Goal: Browse casually: Explore the website without a specific task or goal

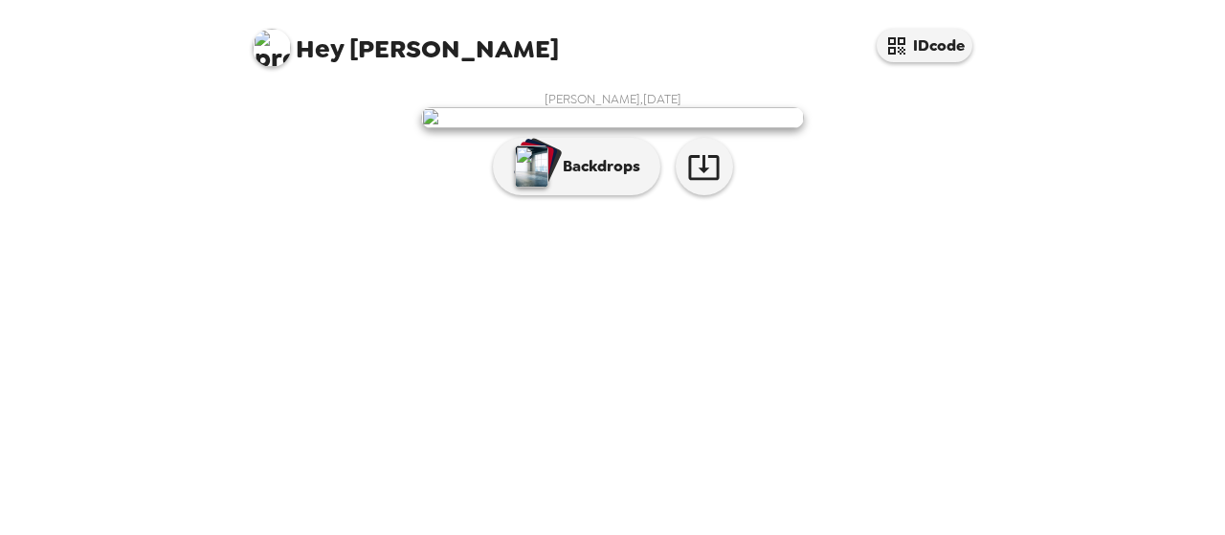
scroll to position [127, 0]
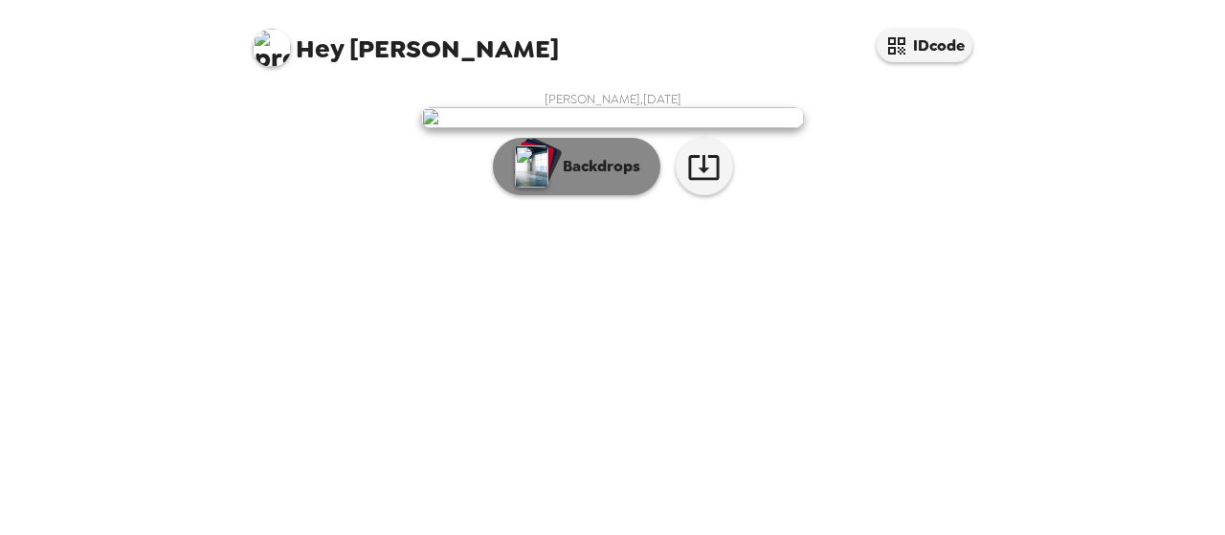
click at [578, 178] on p "Backdrops" at bounding box center [596, 166] width 87 height 23
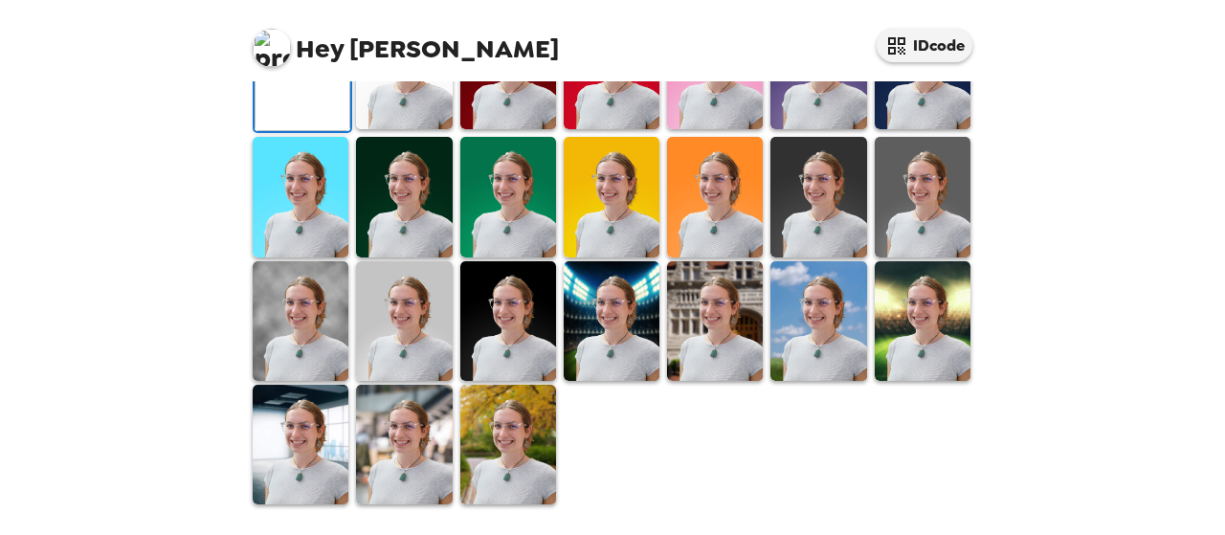
scroll to position [505, 0]
click at [498, 129] on img at bounding box center [508, 70] width 96 height 120
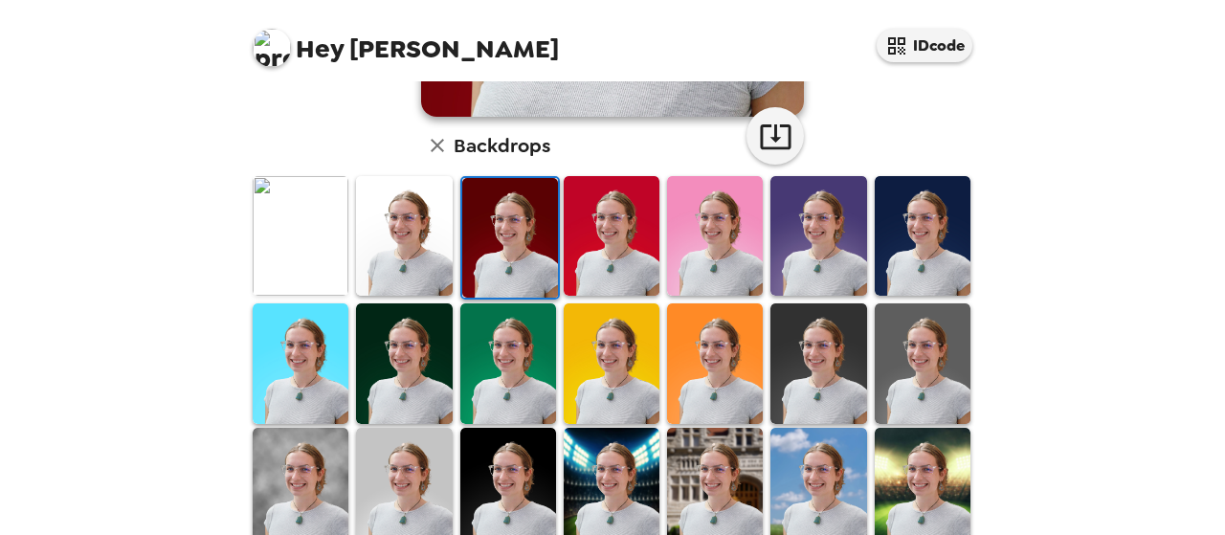
scroll to position [469, 0]
click at [304, 250] on img at bounding box center [301, 236] width 96 height 120
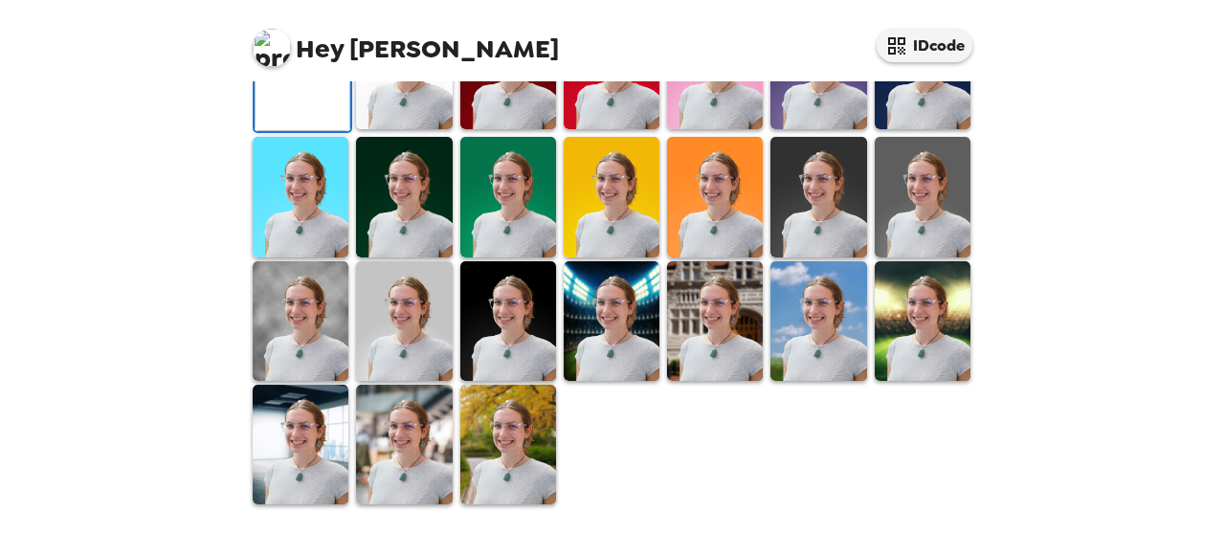
scroll to position [367, 0]
click at [406, 129] on img at bounding box center [404, 70] width 96 height 120
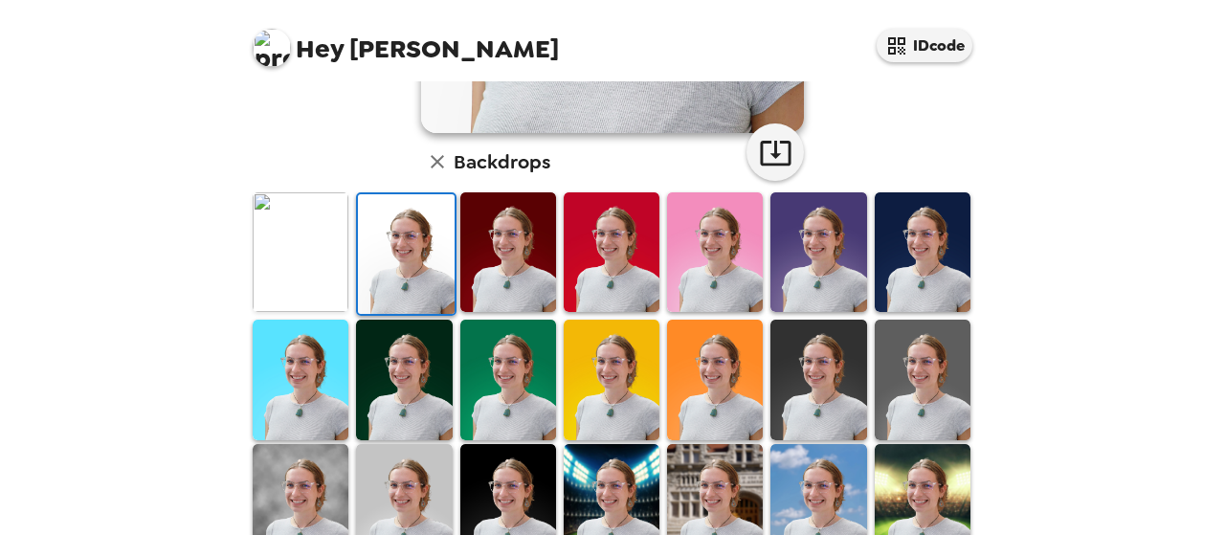
scroll to position [625, 0]
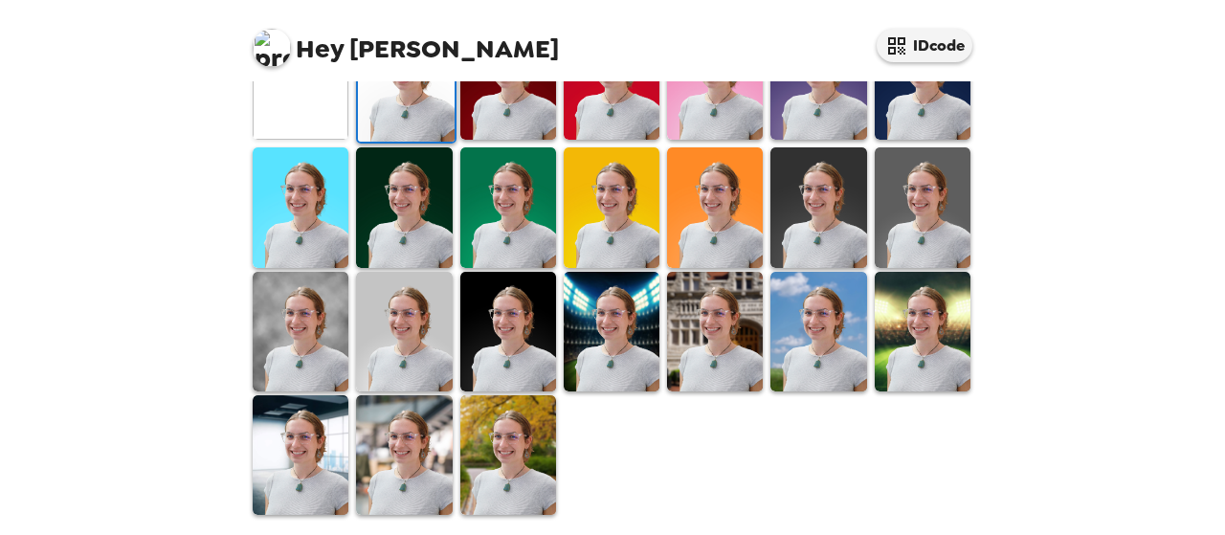
click at [521, 315] on img at bounding box center [508, 332] width 96 height 120
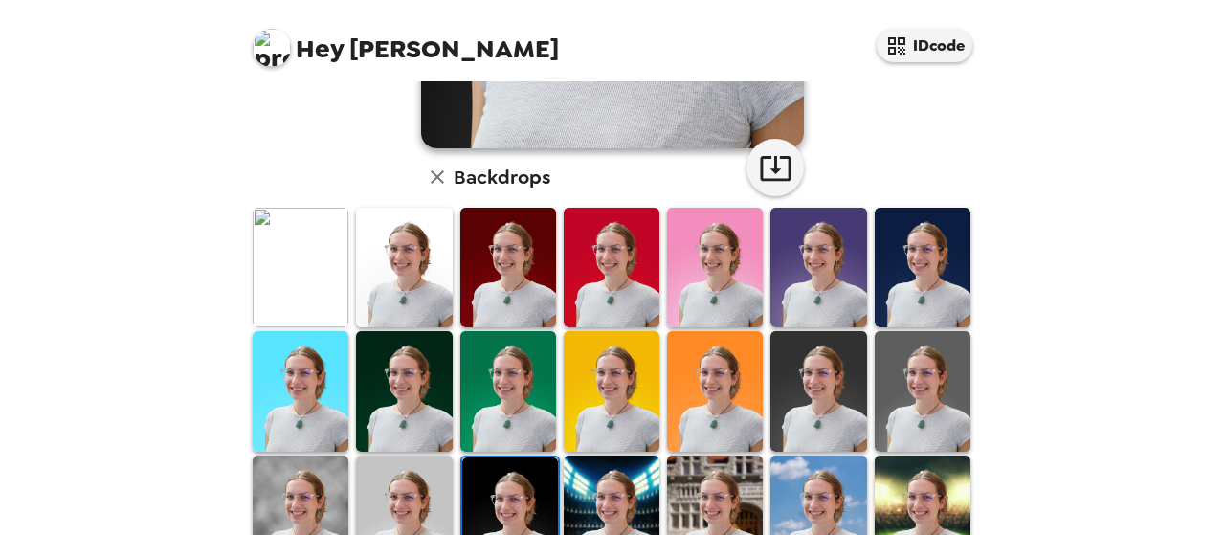
scroll to position [499, 0]
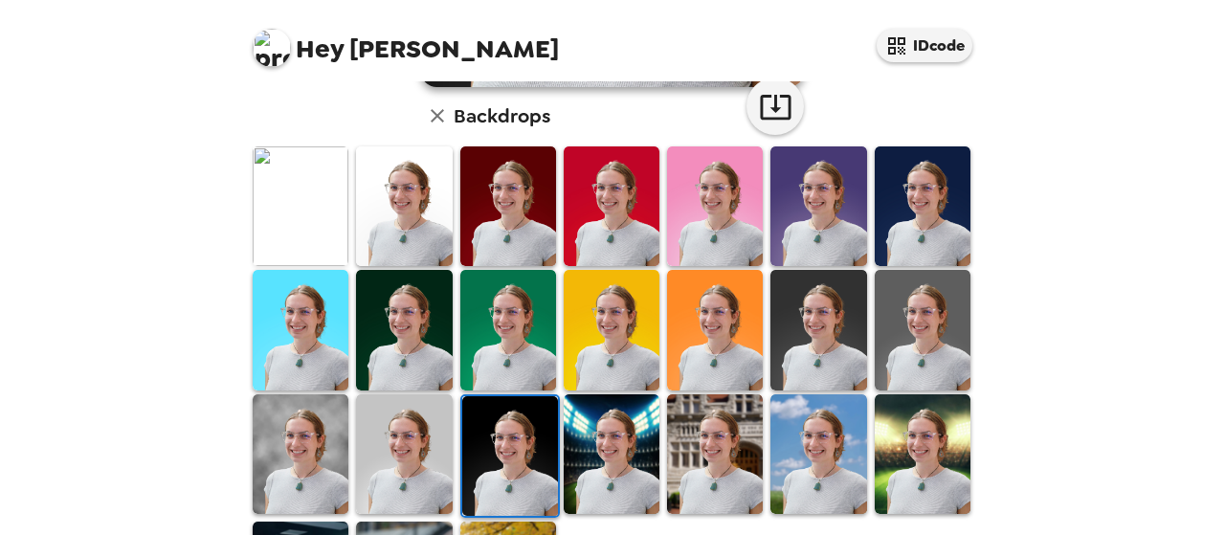
click at [299, 175] on img at bounding box center [301, 206] width 96 height 120
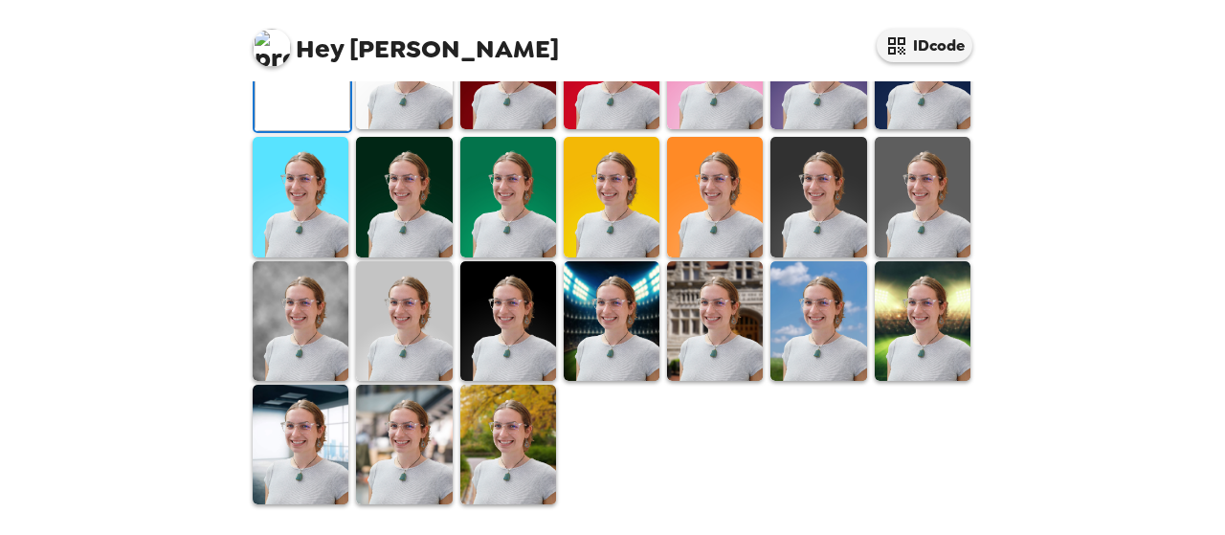
scroll to position [619, 0]
click at [419, 439] on img at bounding box center [404, 445] width 96 height 120
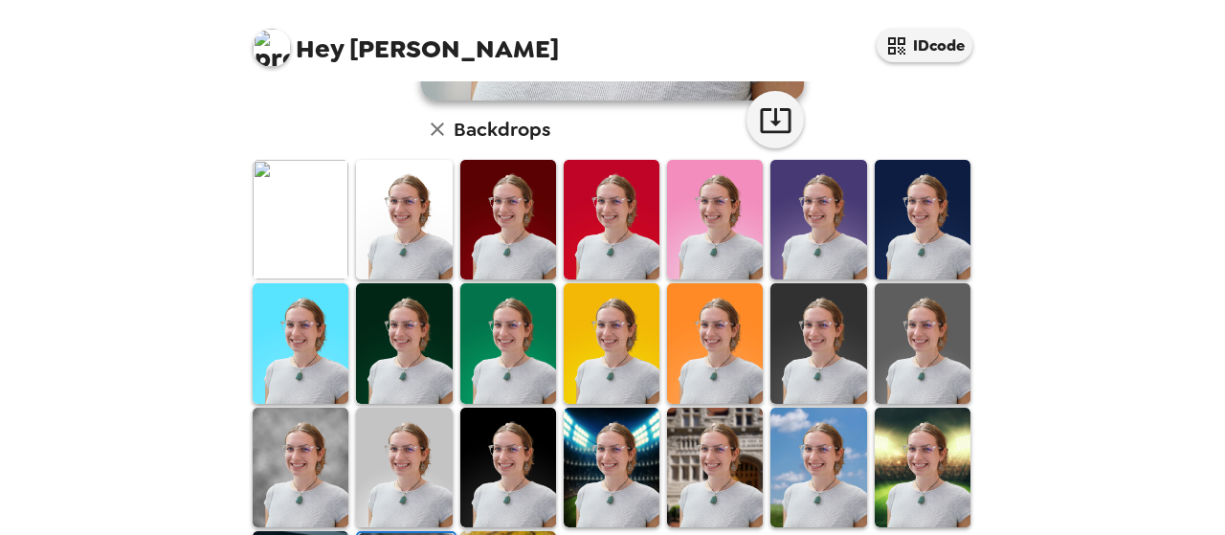
scroll to position [625, 0]
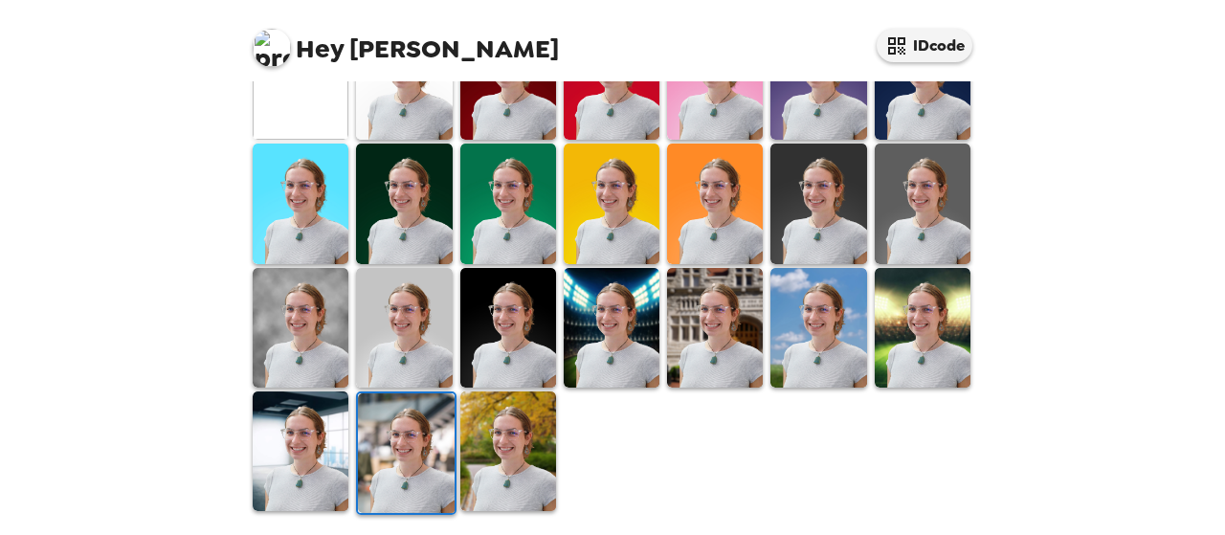
click at [303, 334] on img at bounding box center [301, 328] width 96 height 120
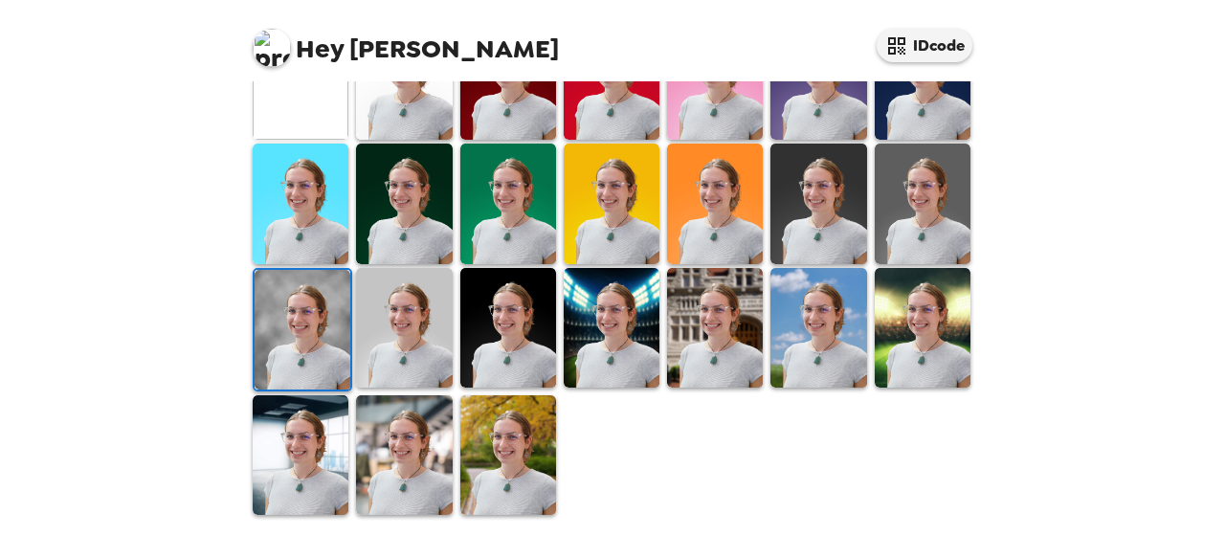
click at [385, 450] on img at bounding box center [404, 455] width 96 height 120
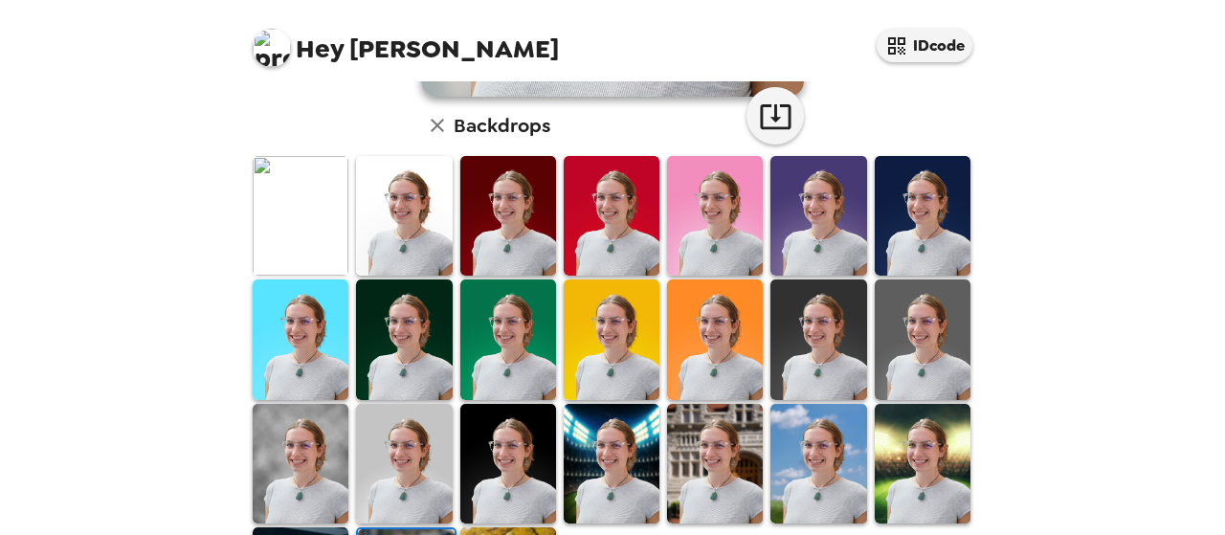
scroll to position [499, 0]
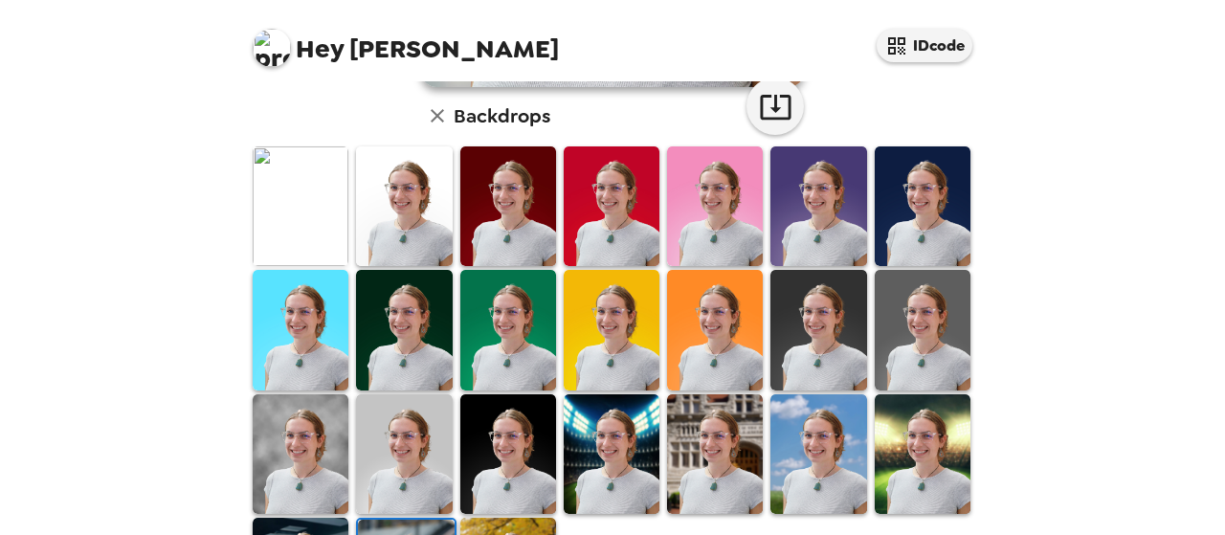
click at [332, 206] on img at bounding box center [301, 206] width 96 height 120
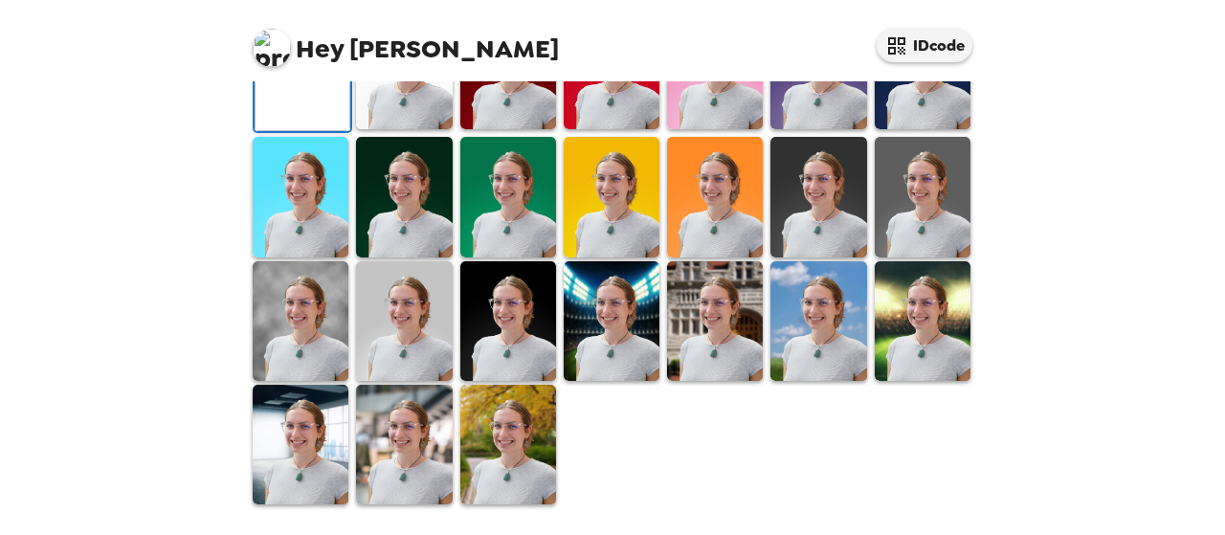
scroll to position [625, 0]
click at [394, 466] on img at bounding box center [404, 445] width 96 height 120
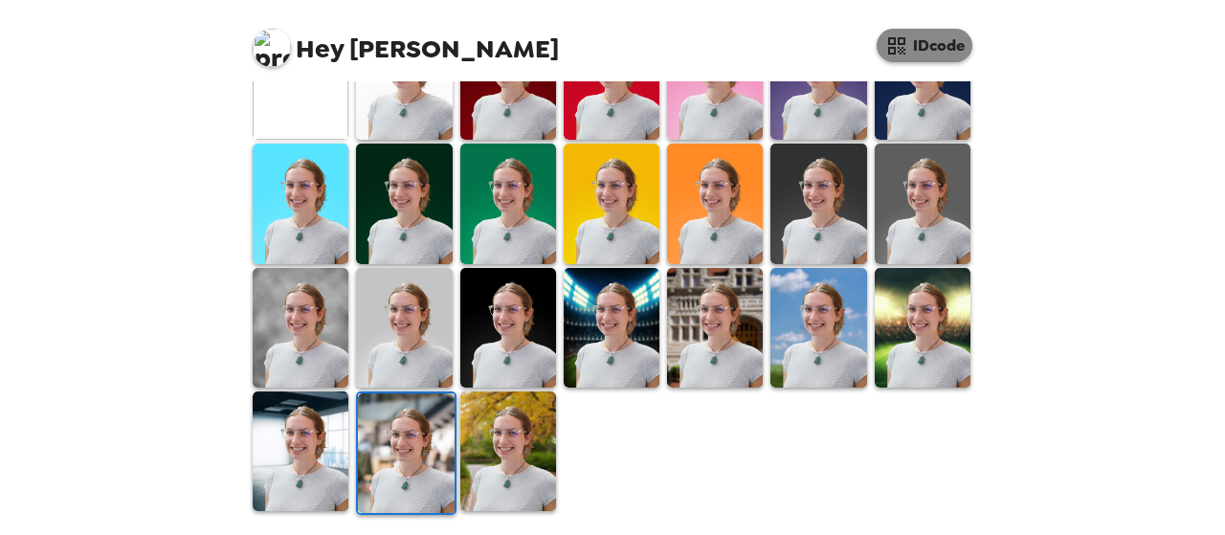
click at [921, 45] on button "IDcode" at bounding box center [924, 45] width 96 height 33
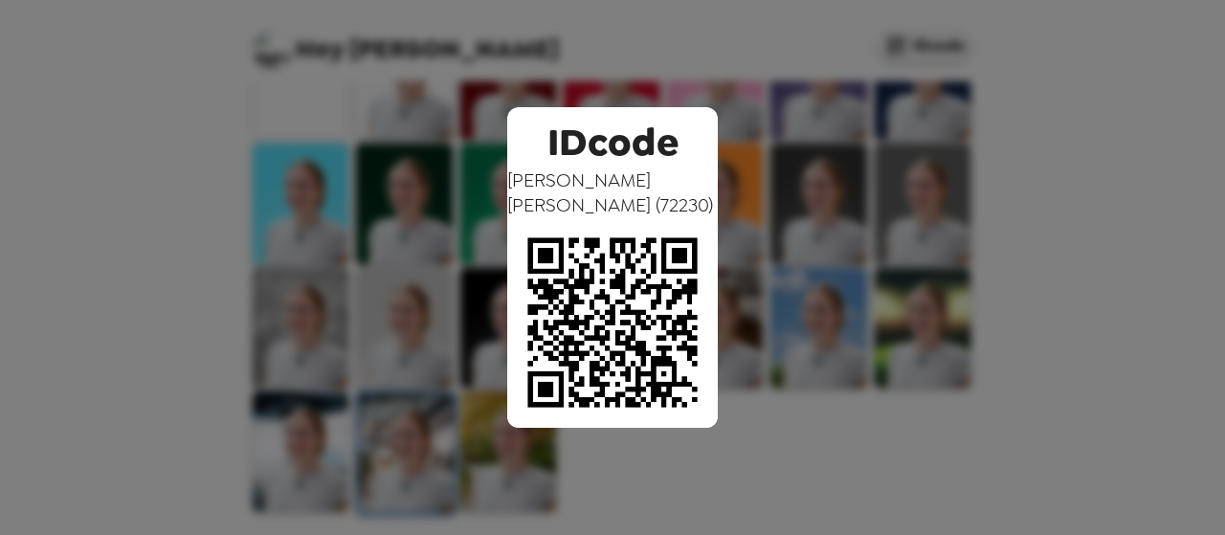
click at [1026, 174] on div "IDcode Violette Simon ( 72230 )" at bounding box center [612, 267] width 1225 height 535
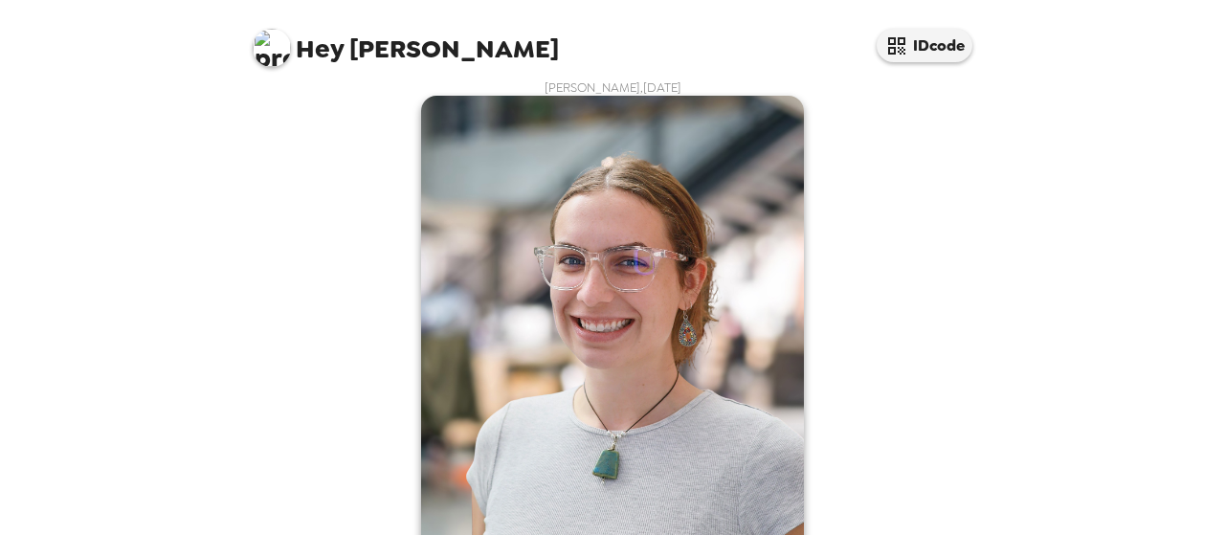
scroll to position [0, 0]
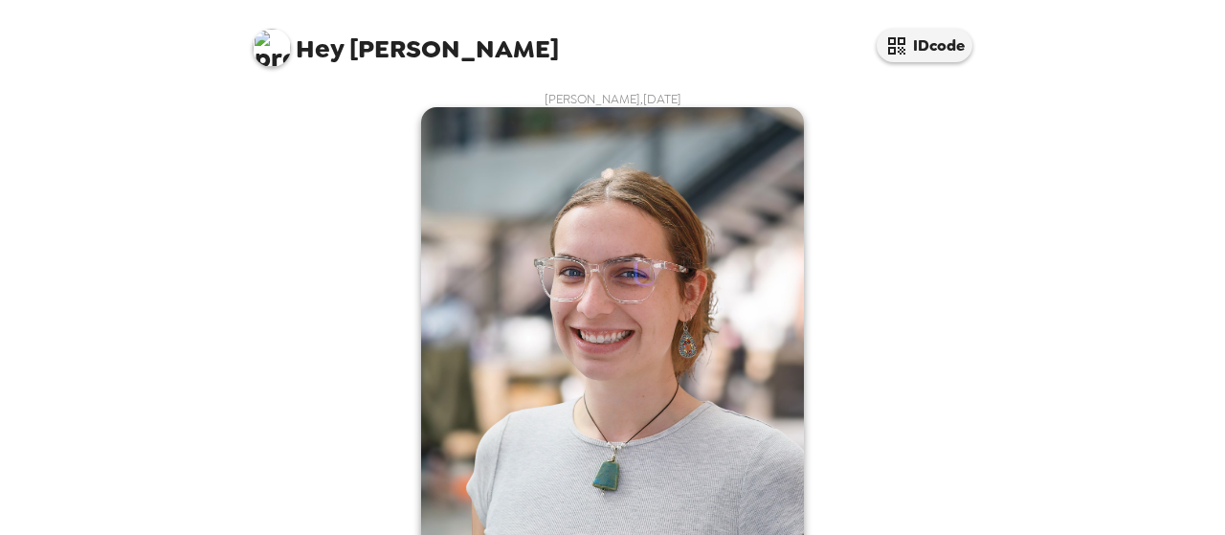
click at [669, 236] on img at bounding box center [612, 346] width 383 height 478
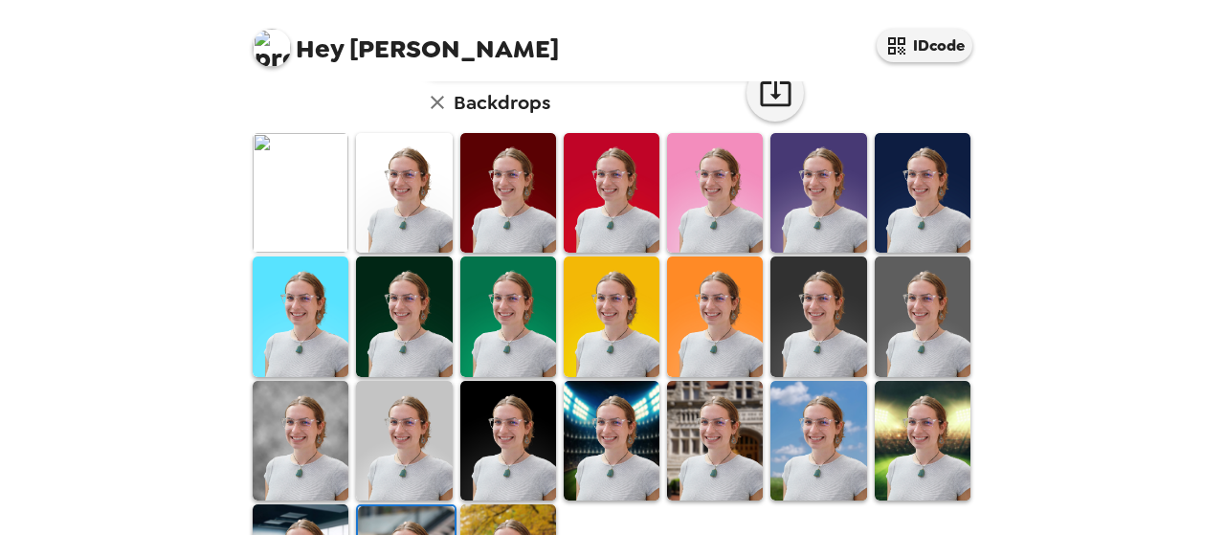
scroll to position [514, 0]
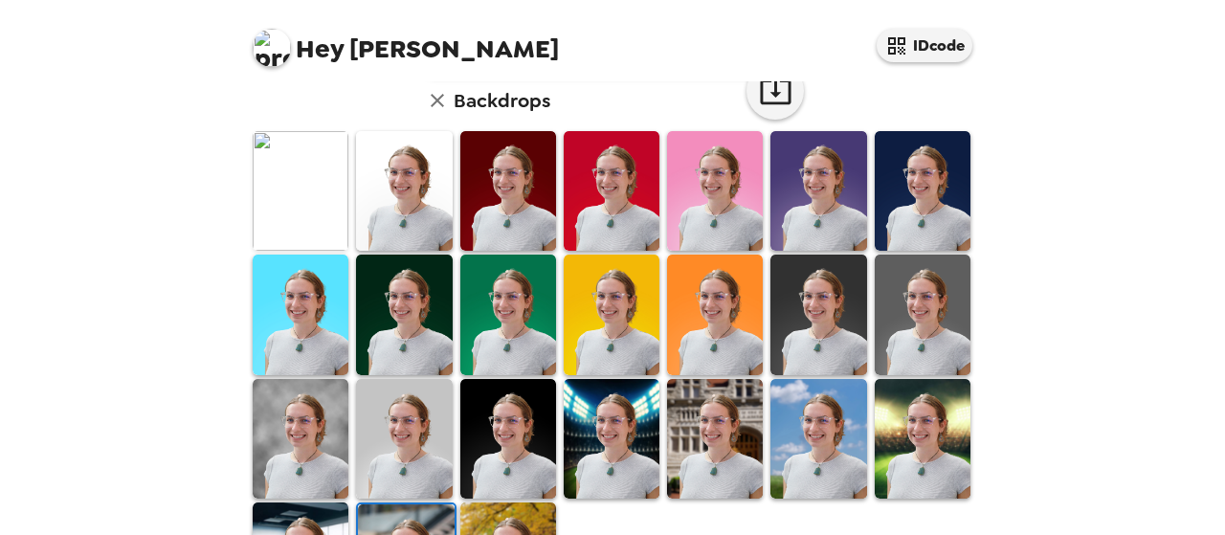
click at [517, 289] on img at bounding box center [508, 315] width 96 height 120
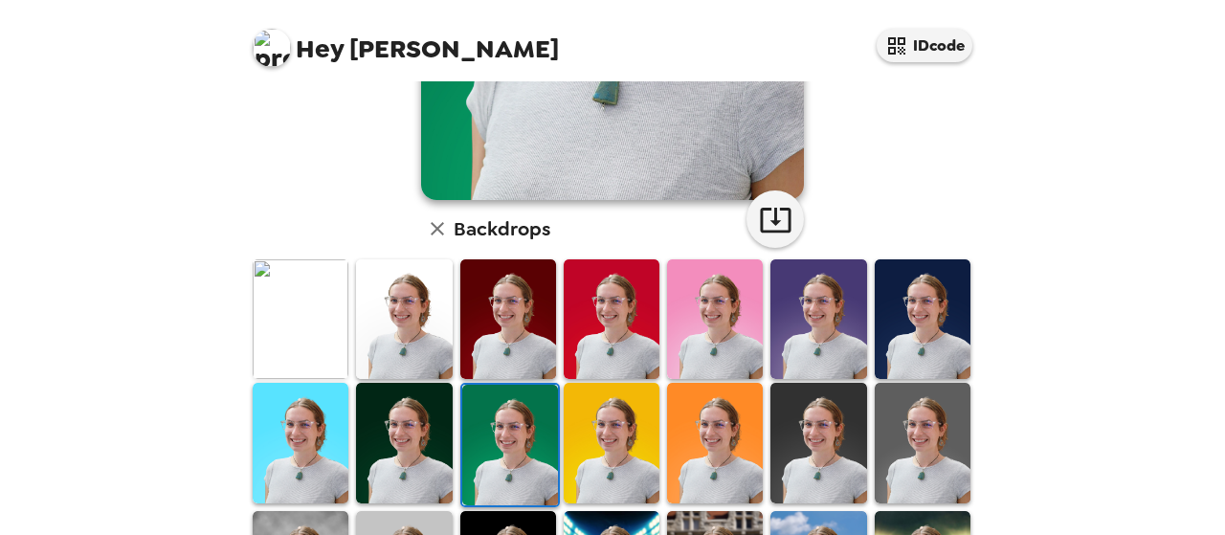
scroll to position [625, 0]
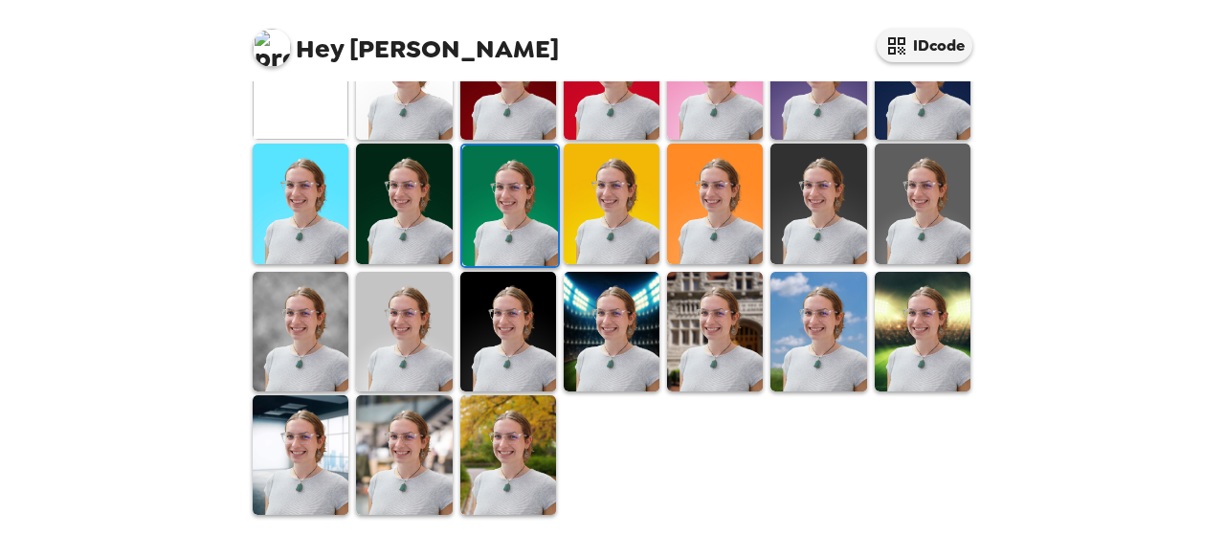
click at [718, 336] on img at bounding box center [715, 332] width 96 height 120
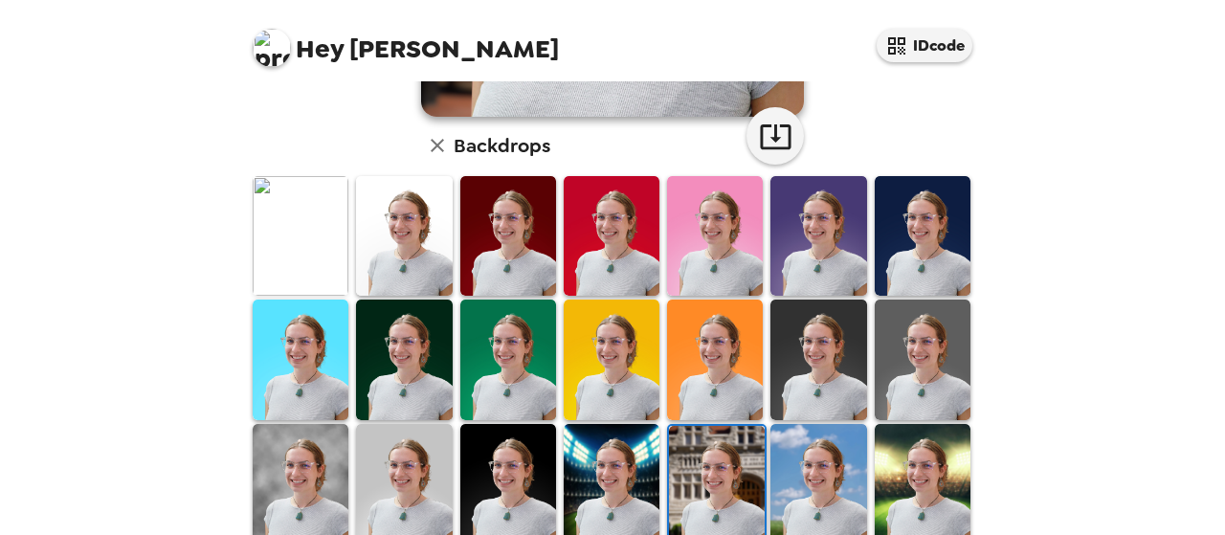
scroll to position [607, 0]
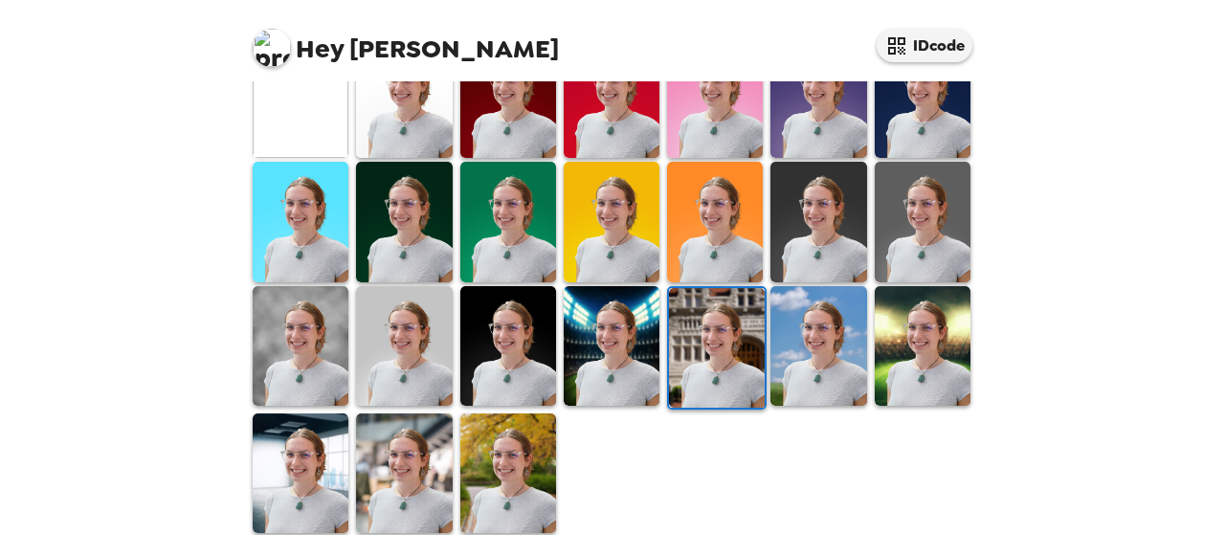
click at [275, 122] on img at bounding box center [301, 98] width 96 height 120
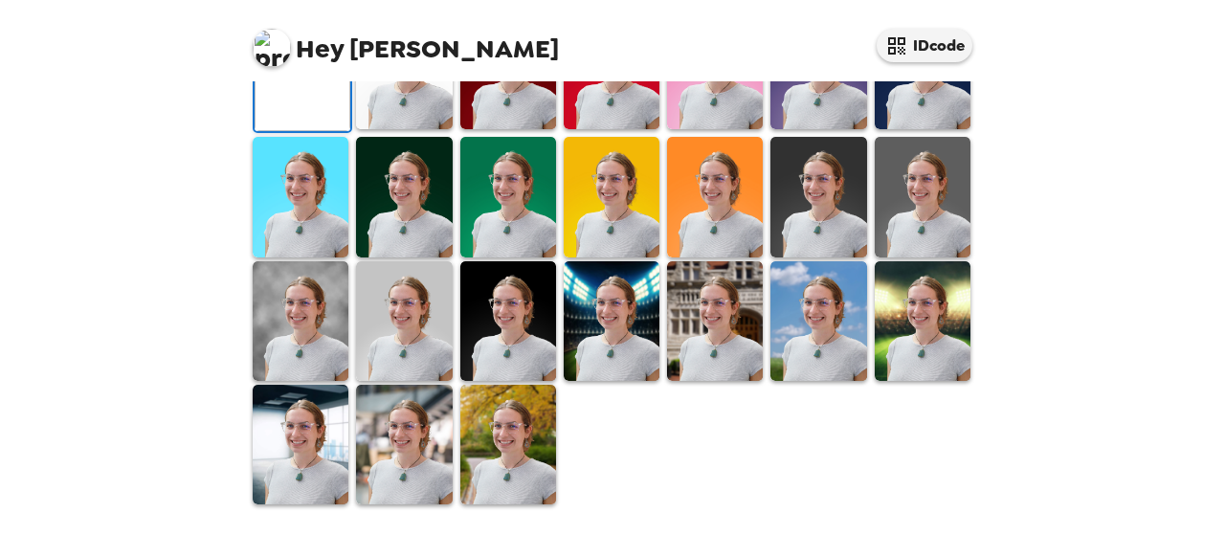
scroll to position [625, 0]
click at [290, 462] on img at bounding box center [301, 445] width 96 height 120
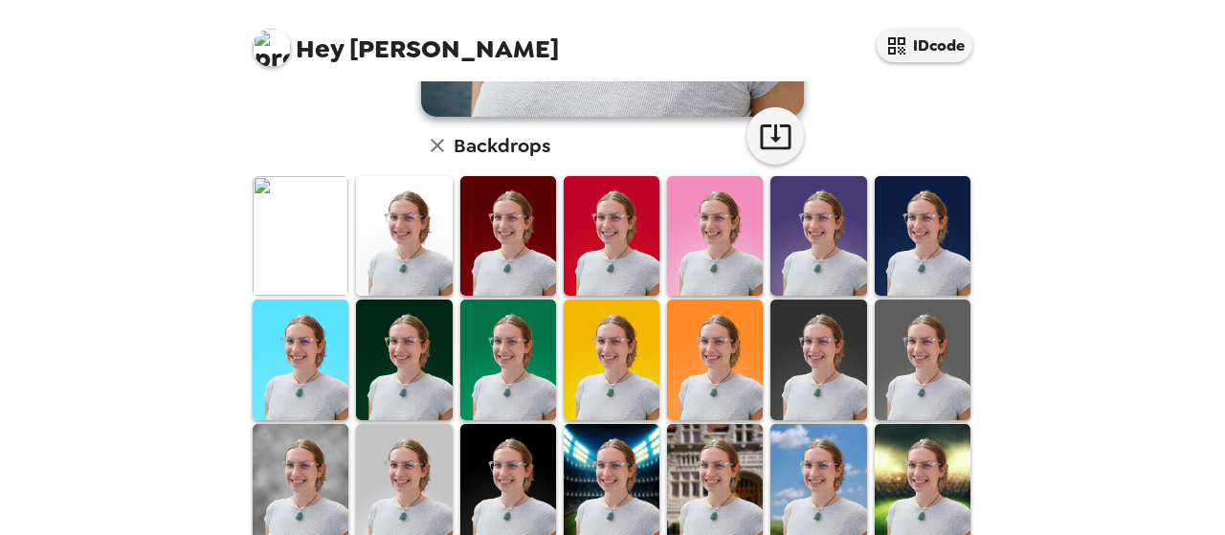
scroll to position [124, 0]
